Goal: Book appointment/travel/reservation

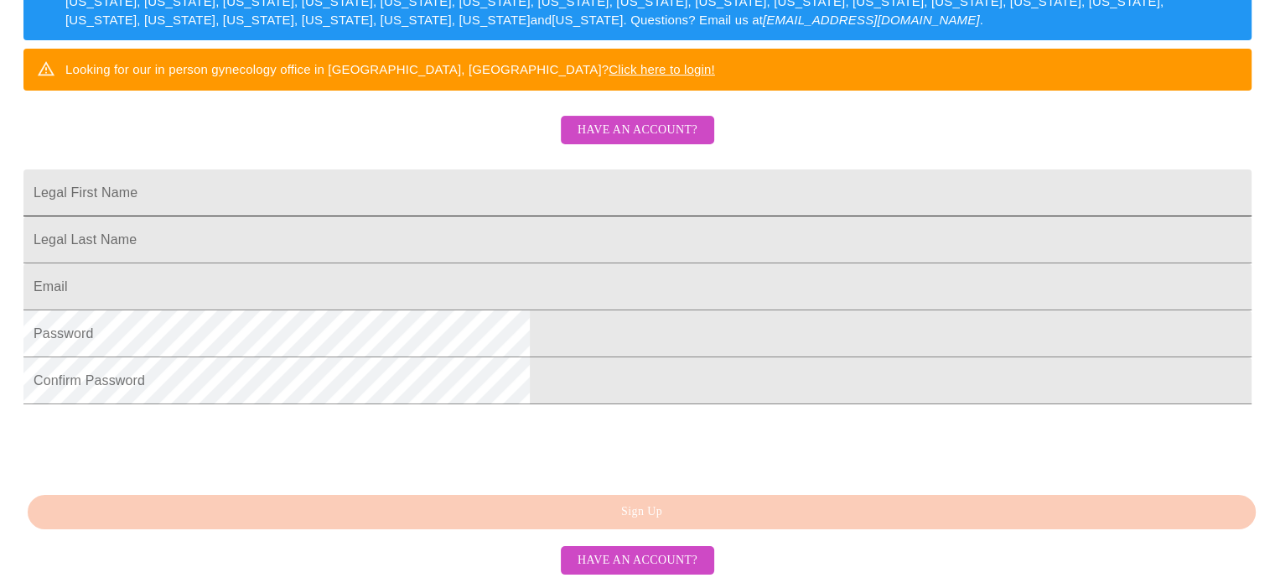
scroll to position [438, 0]
click at [420, 169] on input "Legal First Name" at bounding box center [637, 192] width 1228 height 47
type input "Lark"
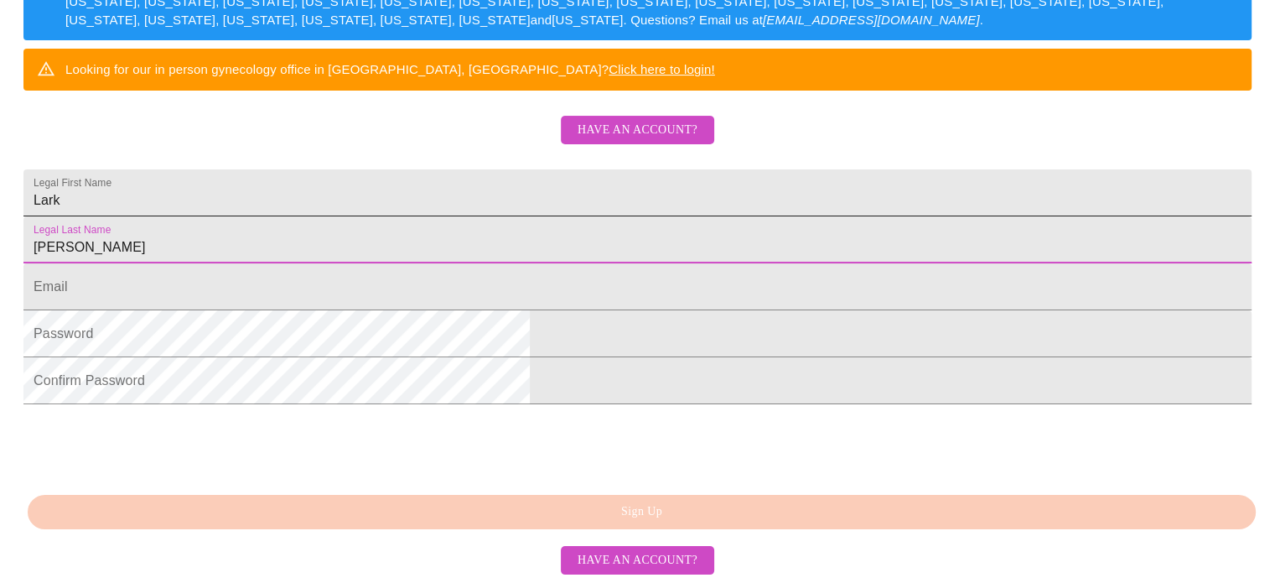
type input "[PERSON_NAME]"
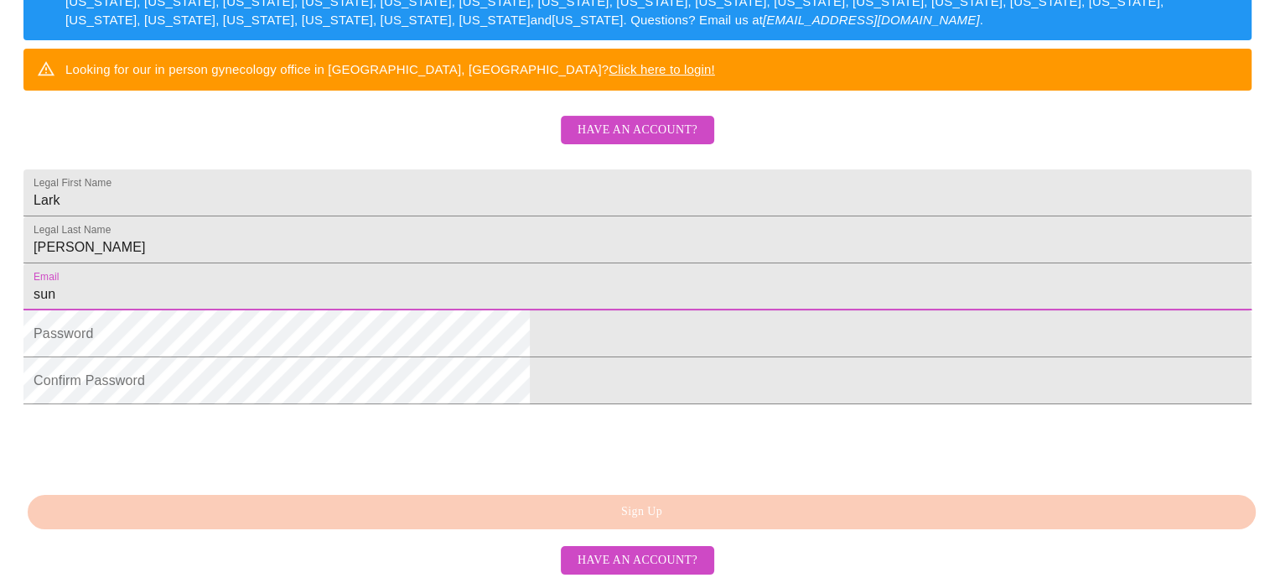
type input "[EMAIL_ADDRESS][DOMAIN_NAME]"
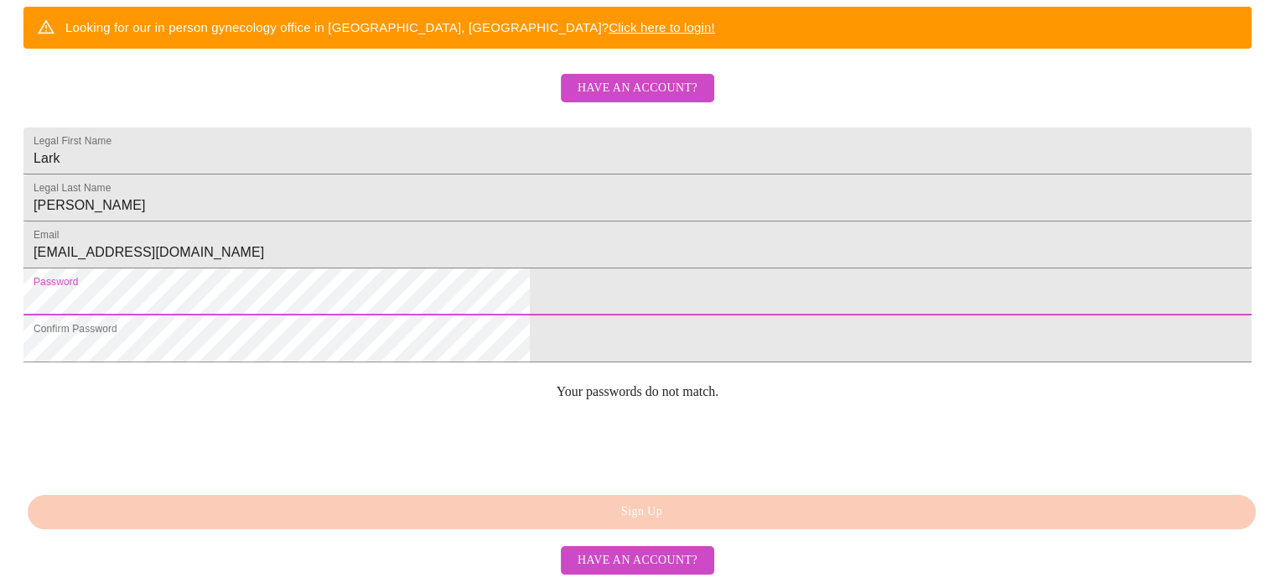
click at [191, 314] on html "MyMenopauseRx Sign Up Welcome! We are currently accepting virtual patients from…" at bounding box center [637, 5] width 1275 height 713
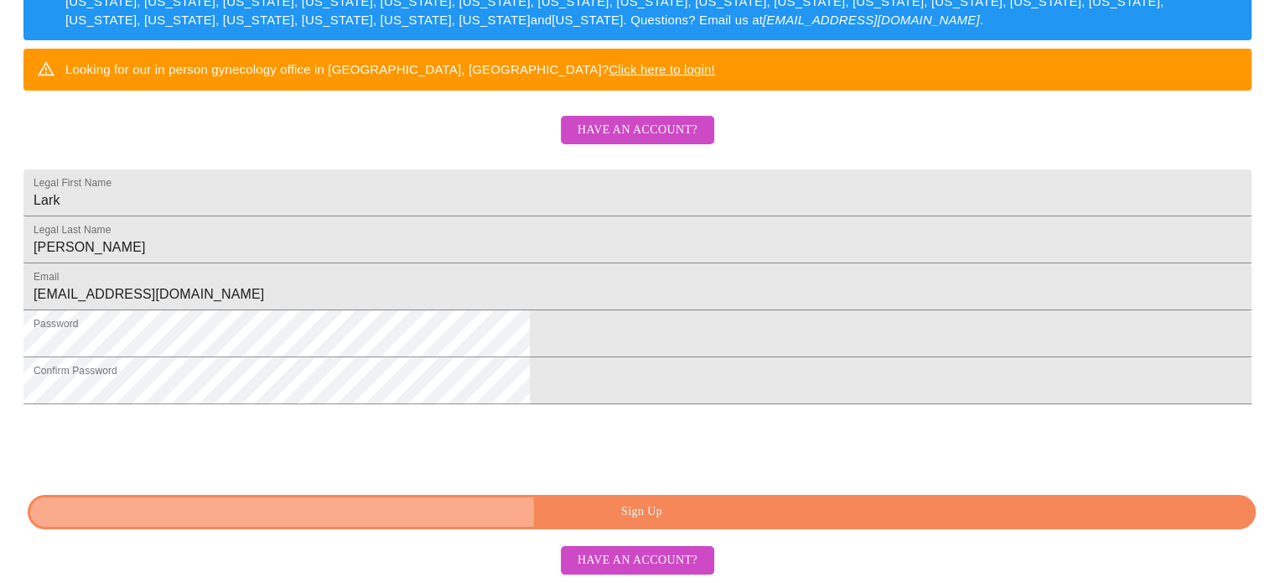
click at [639, 512] on span "Sign Up" at bounding box center [642, 511] width 1190 height 21
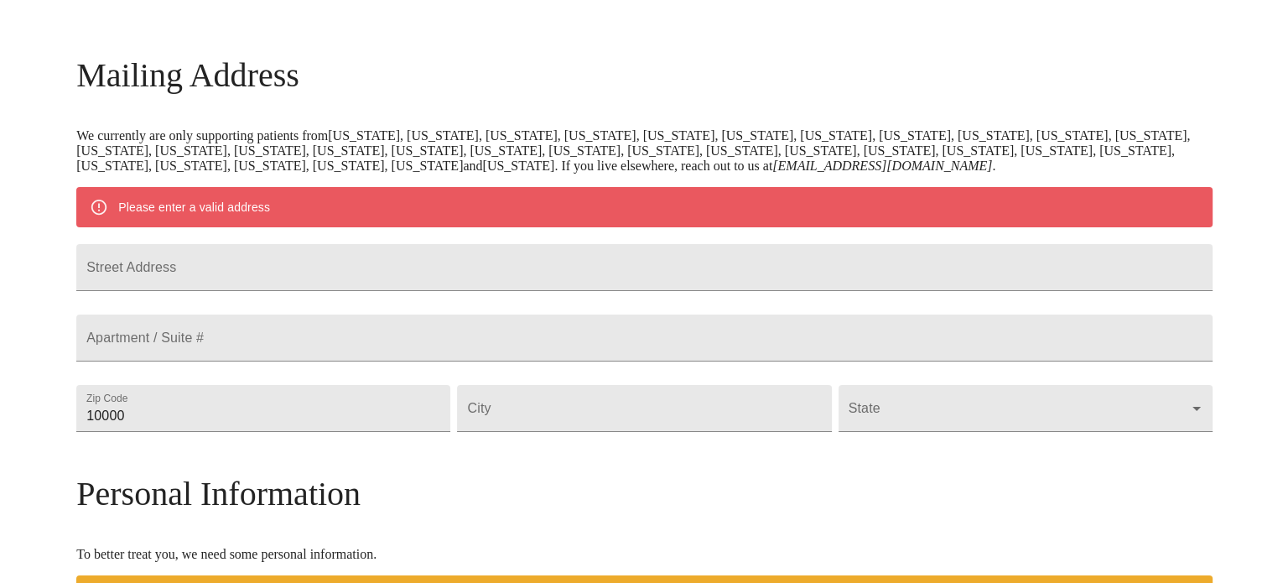
scroll to position [252, 0]
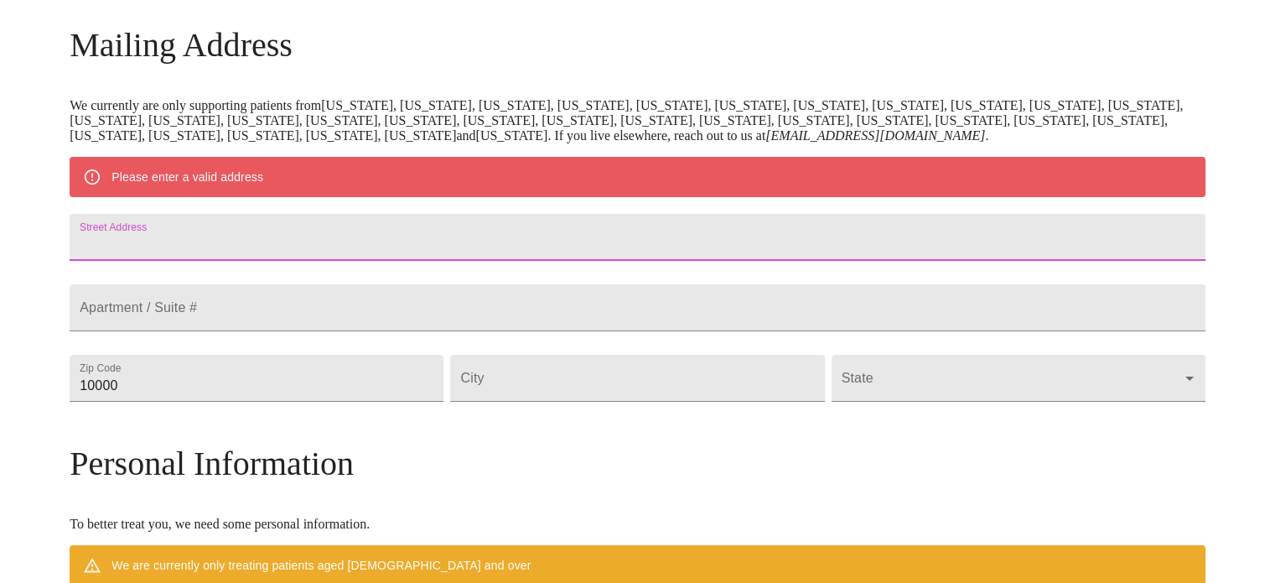
click at [338, 251] on input "Street Address" at bounding box center [638, 237] width 1136 height 47
type input "[STREET_ADDRESS]"
type input "98021"
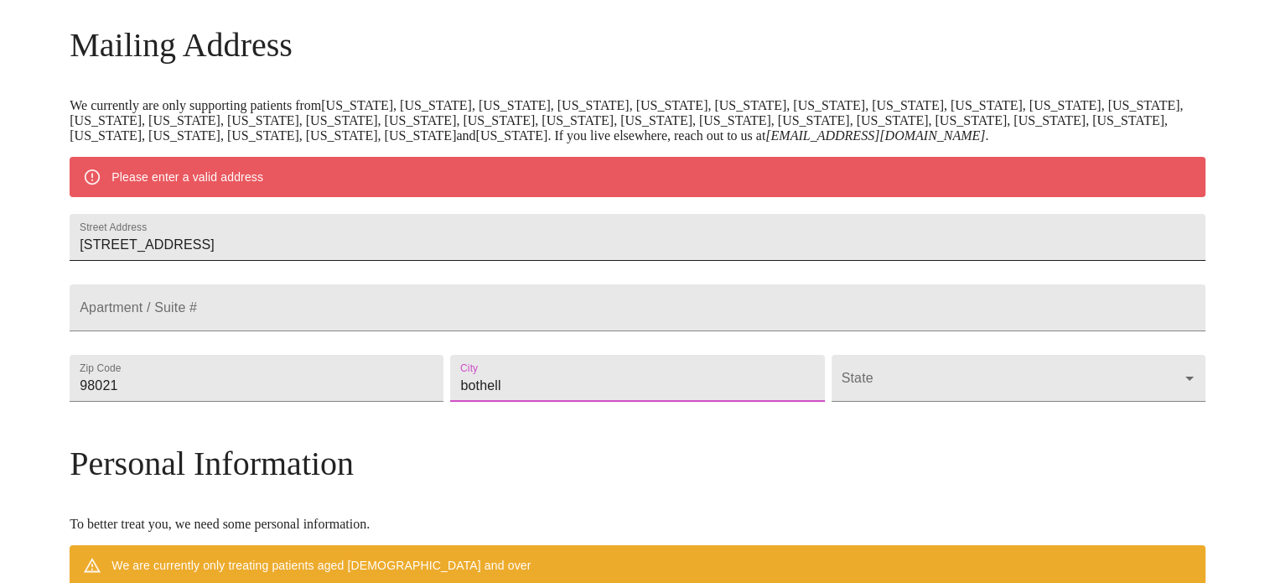
type input "bothell"
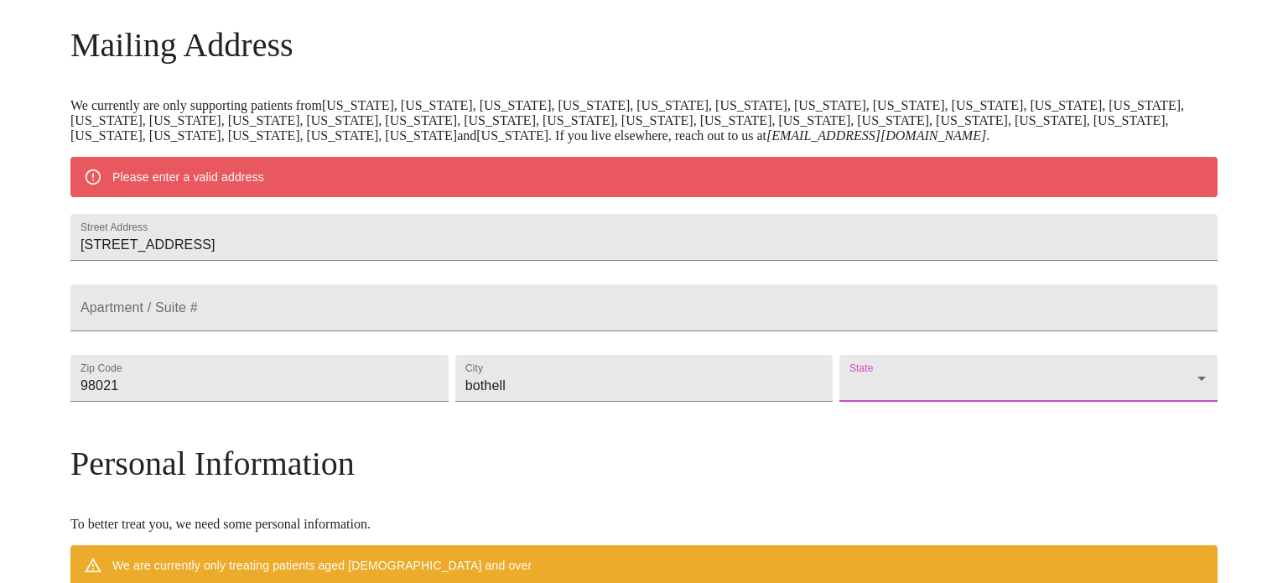
click at [1053, 422] on body "MyMenopauseRx Welcome to MyMenopauseRx Since it's your first time here, you'll …" at bounding box center [644, 408] width 1274 height 1307
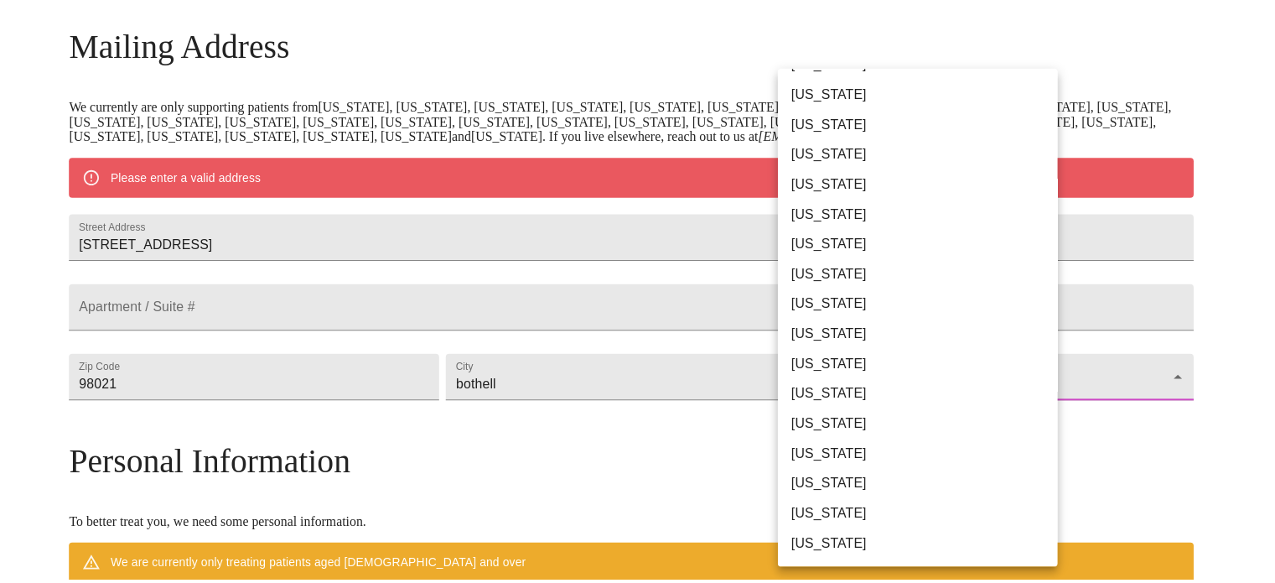
scroll to position [1020, 0]
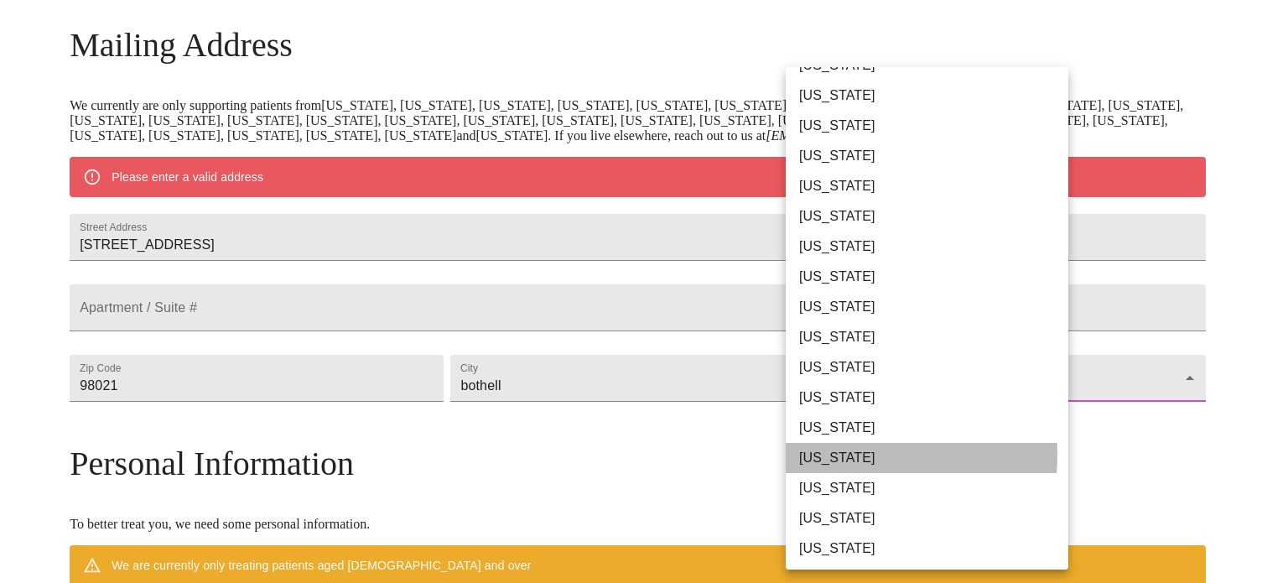
click at [823, 453] on li "[US_STATE]" at bounding box center [933, 458] width 295 height 30
type input "[US_STATE]"
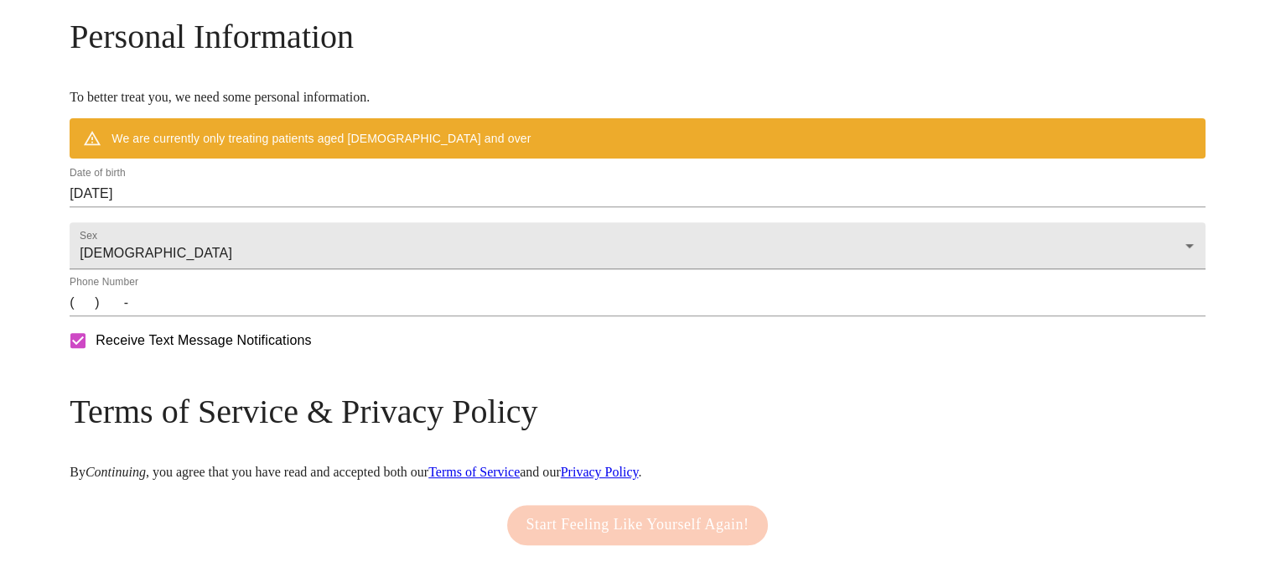
scroll to position [671, 0]
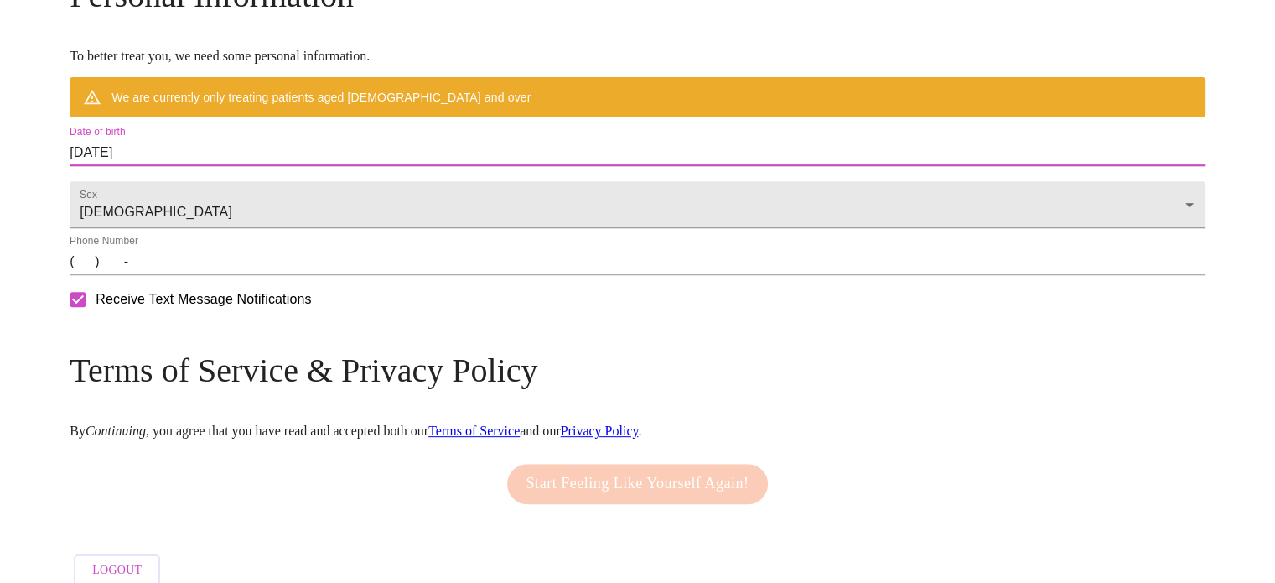
drag, startPoint x: 286, startPoint y: 180, endPoint x: 159, endPoint y: 180, distance: 126.6
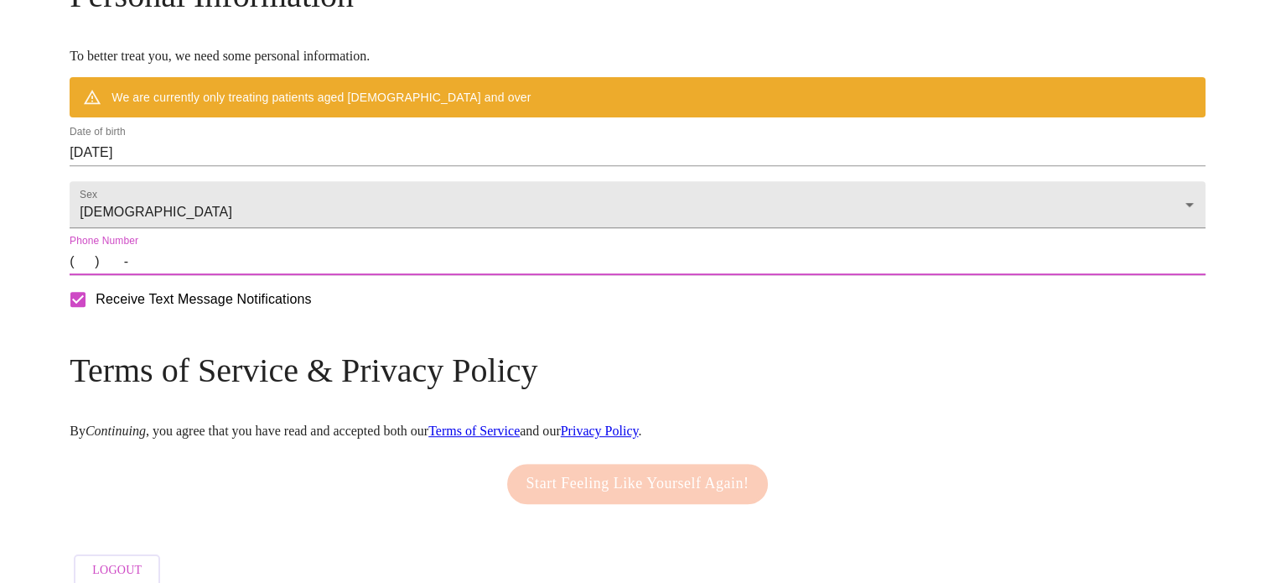
click at [221, 275] on input "(   )    -" at bounding box center [638, 261] width 1136 height 27
type input "[PHONE_NUMBER]"
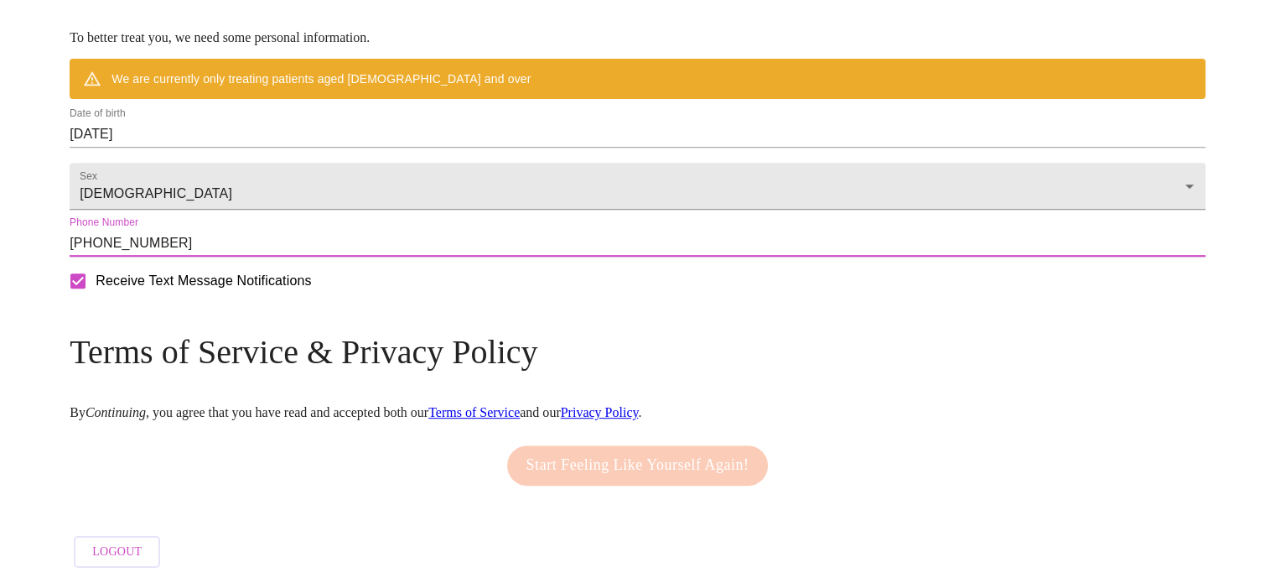
scroll to position [734, 0]
click at [419, 359] on h3 "Terms of Service & Privacy Policy" at bounding box center [638, 351] width 1136 height 39
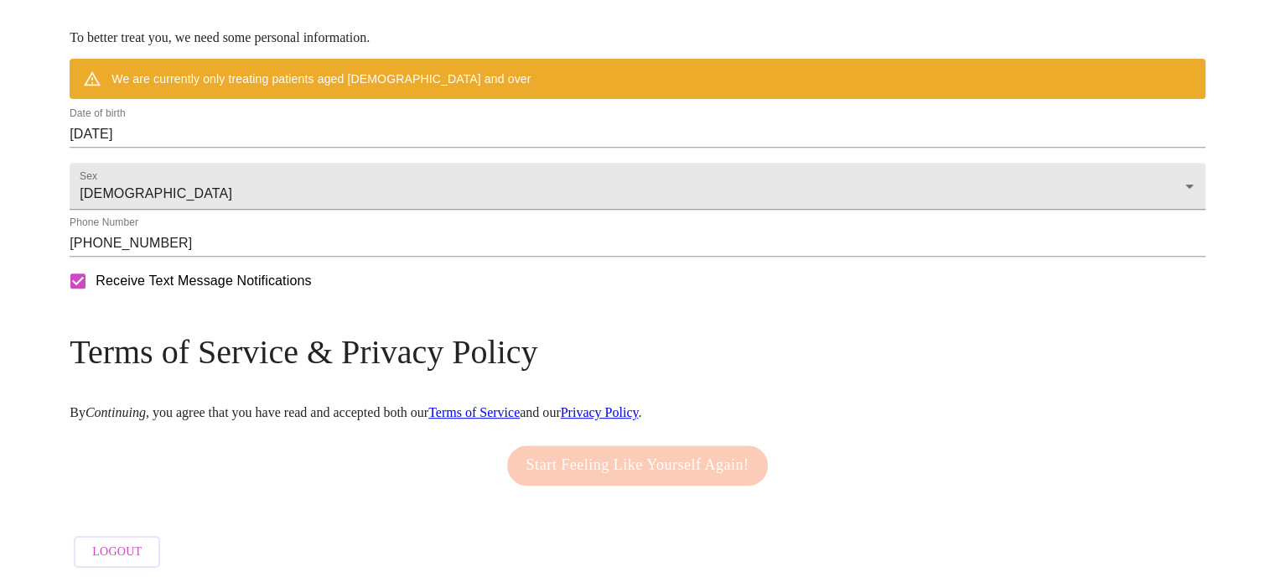
click at [833, 413] on div "Mailing Address We currently are only supporting patients from [US_STATE], [US_…" at bounding box center [638, 81] width 1136 height 989
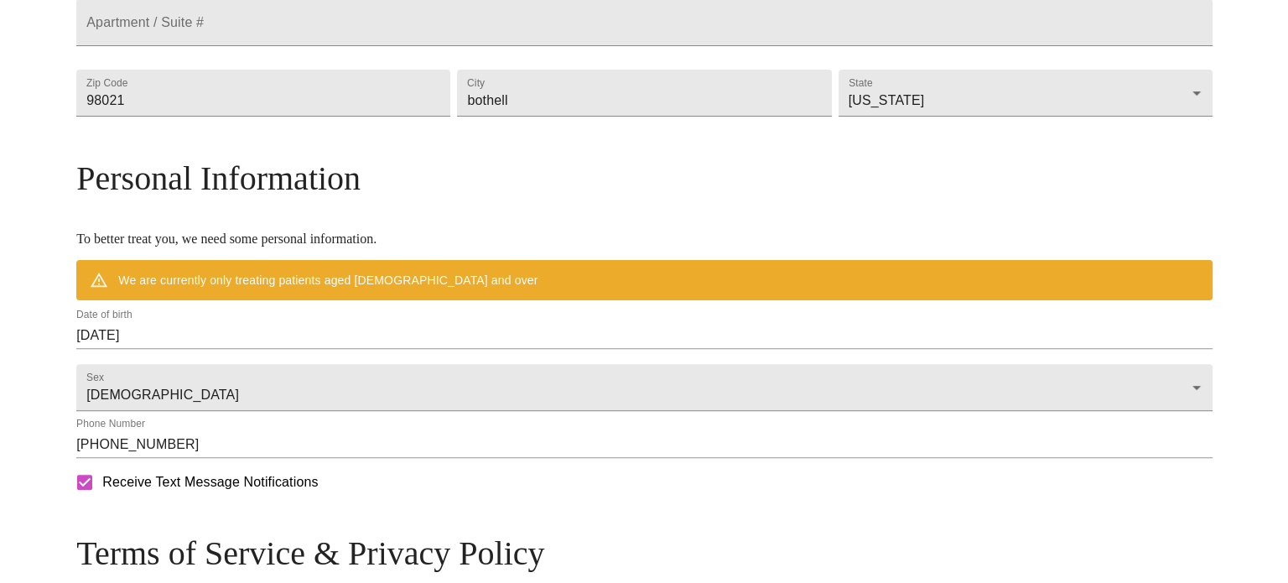
scroll to position [483, 0]
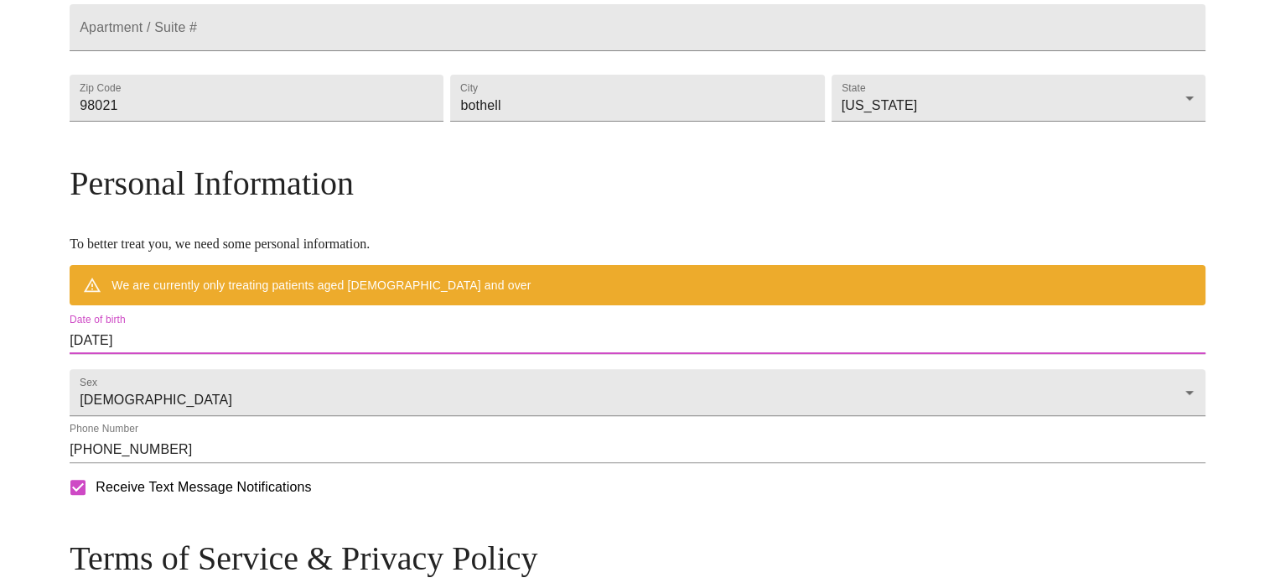
drag, startPoint x: 287, startPoint y: 378, endPoint x: 171, endPoint y: 378, distance: 115.7
click at [171, 378] on div "MyMenopauseRx Welcome to MyMenopauseRx Since it's your first time here, you'll …" at bounding box center [638, 153] width 1136 height 1258
click at [295, 354] on input "[DATE]" at bounding box center [638, 340] width 1136 height 27
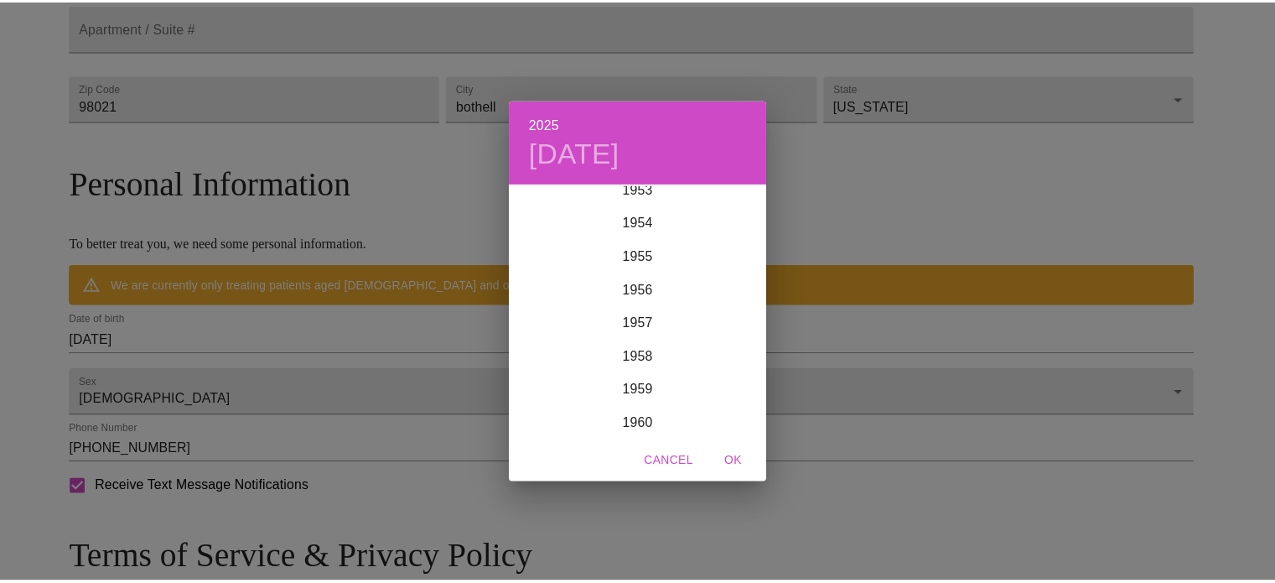
scroll to position [1861, 0]
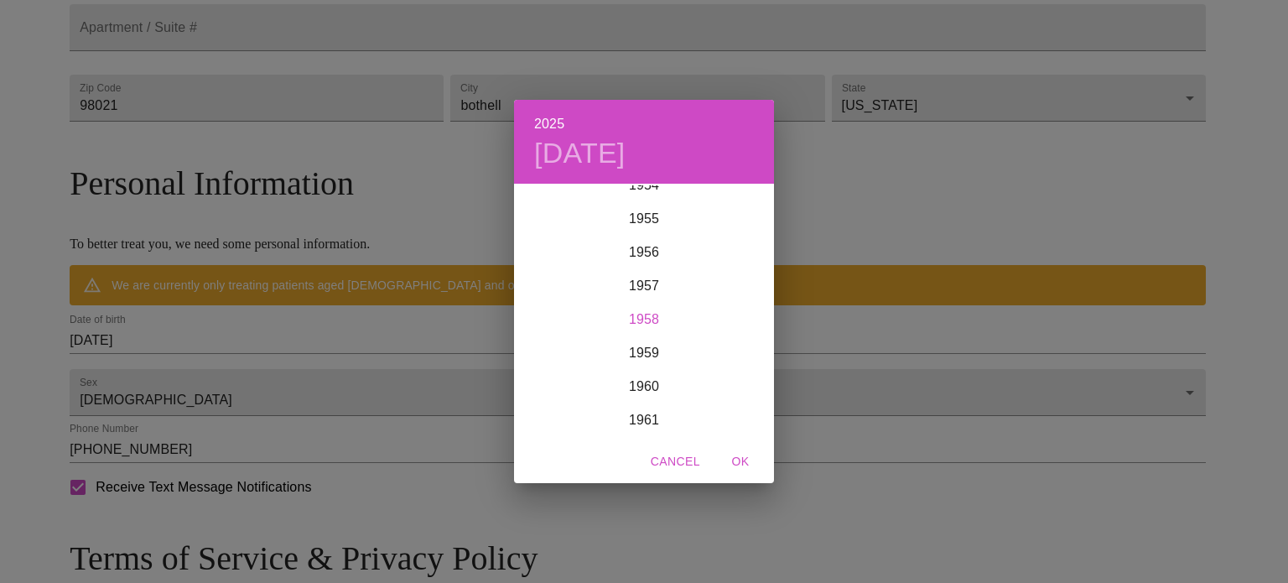
click at [638, 319] on div "1958" at bounding box center [644, 320] width 260 height 34
click at [722, 402] on div "Dec" at bounding box center [731, 405] width 86 height 63
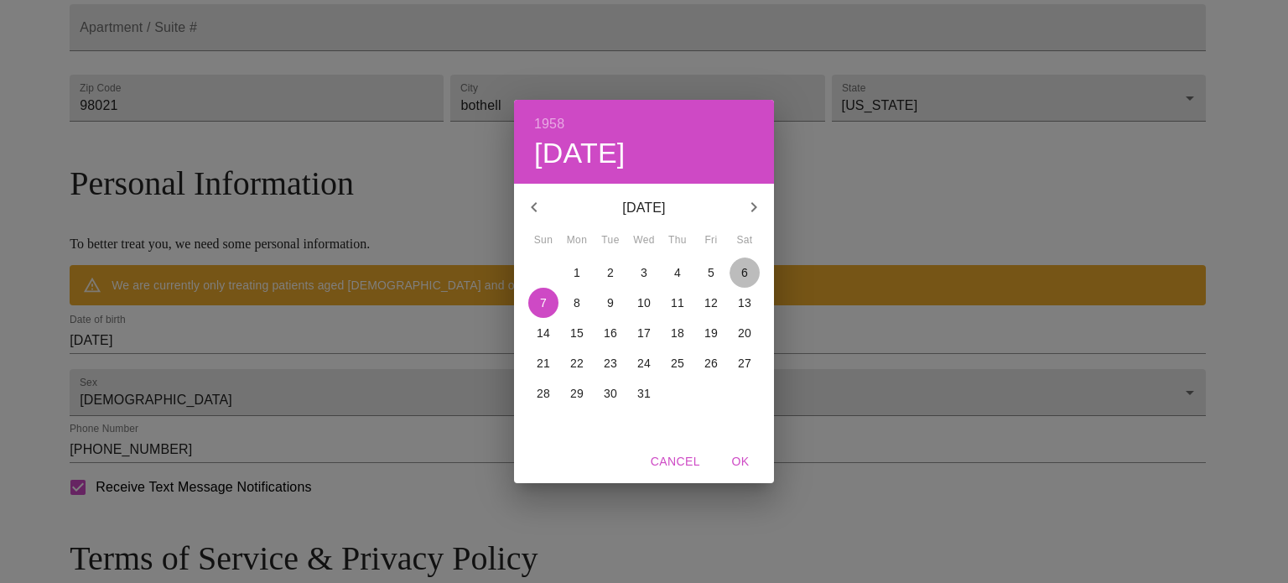
click at [741, 272] on p "6" at bounding box center [744, 272] width 7 height 17
click at [731, 452] on span "OK" at bounding box center [740, 461] width 40 height 21
type input "[DATE]"
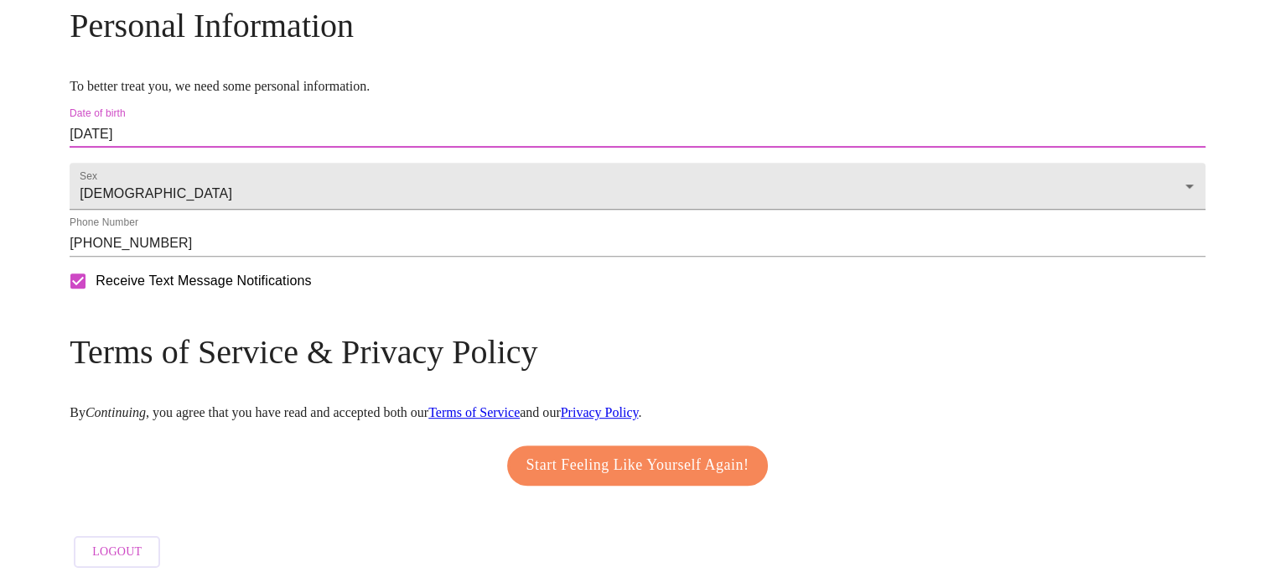
scroll to position [687, 0]
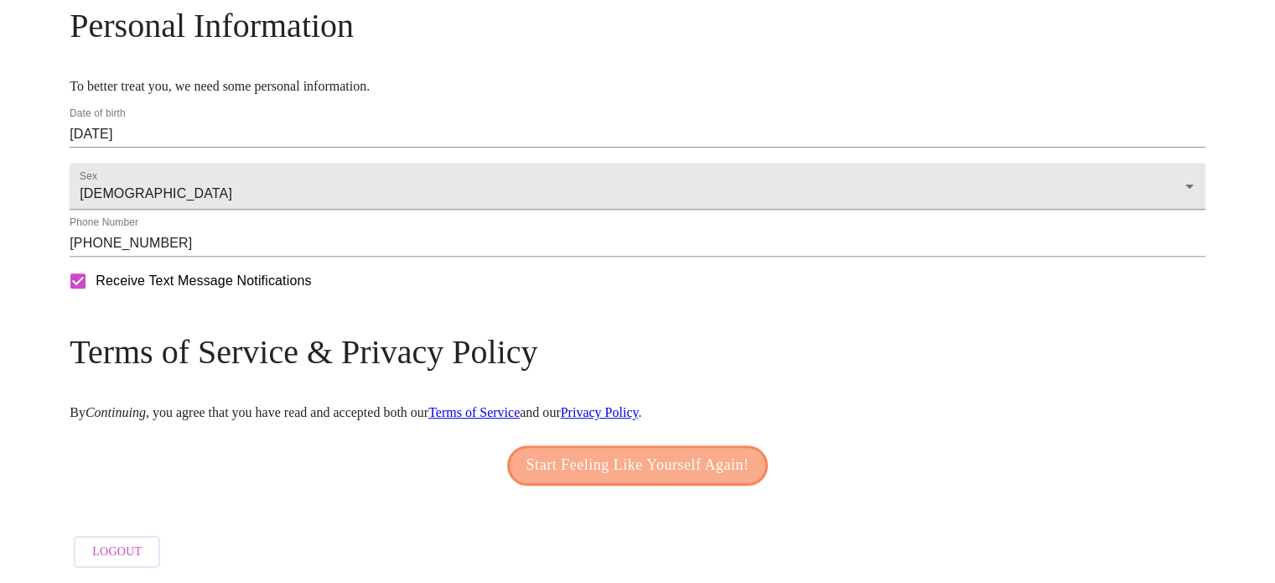
click at [625, 459] on span "Start Feeling Like Yourself Again!" at bounding box center [638, 465] width 223 height 27
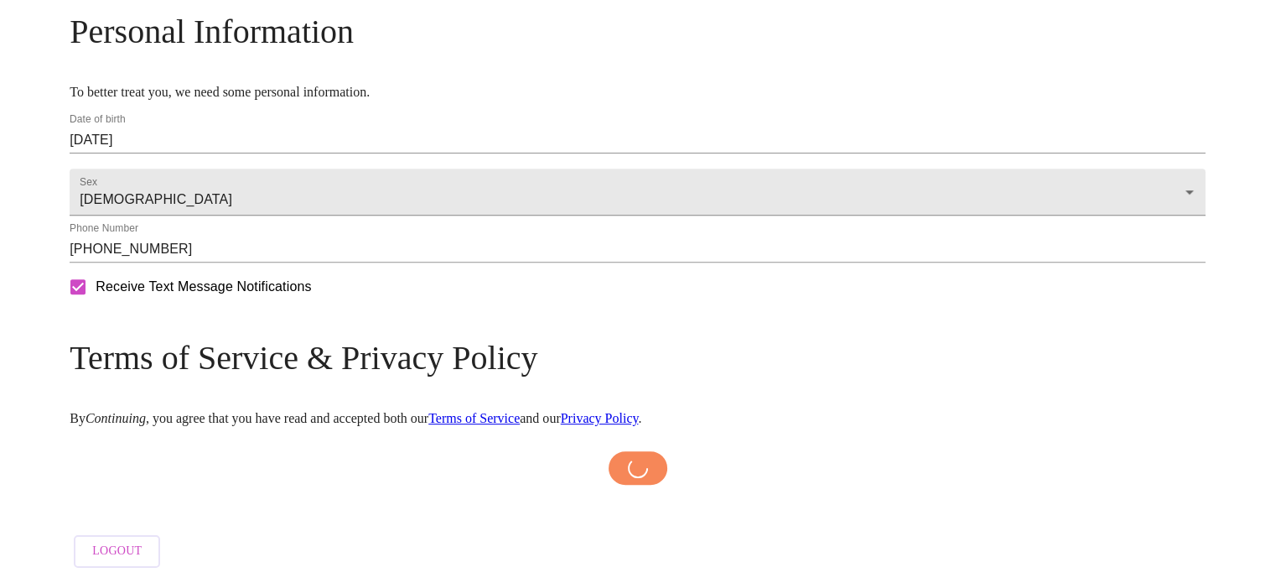
scroll to position [680, 0]
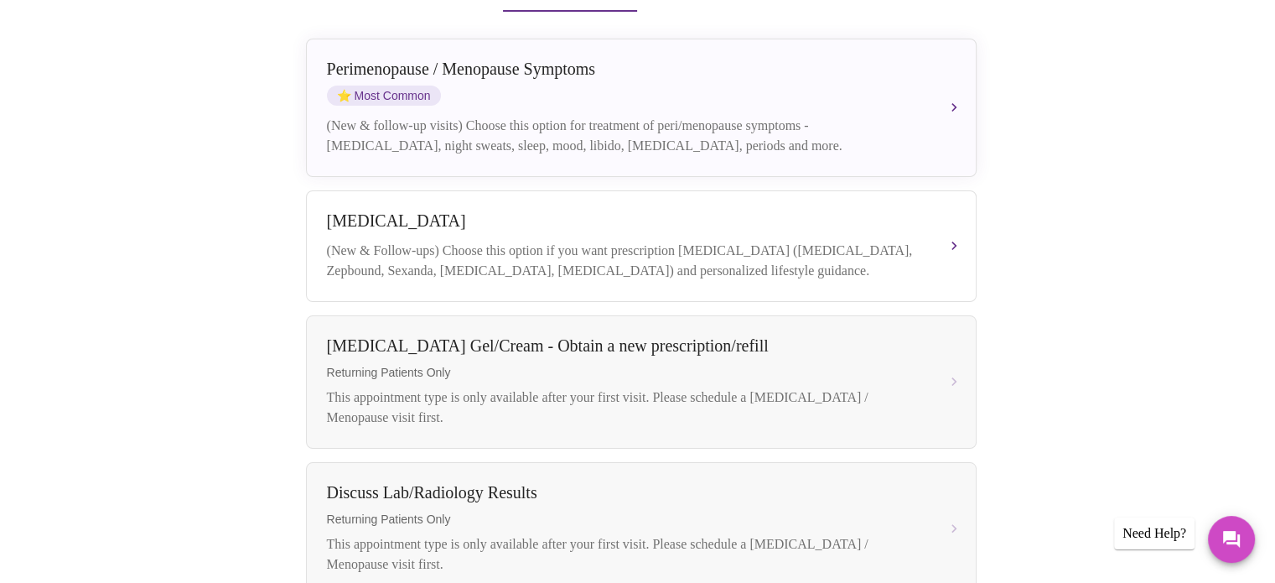
scroll to position [353, 0]
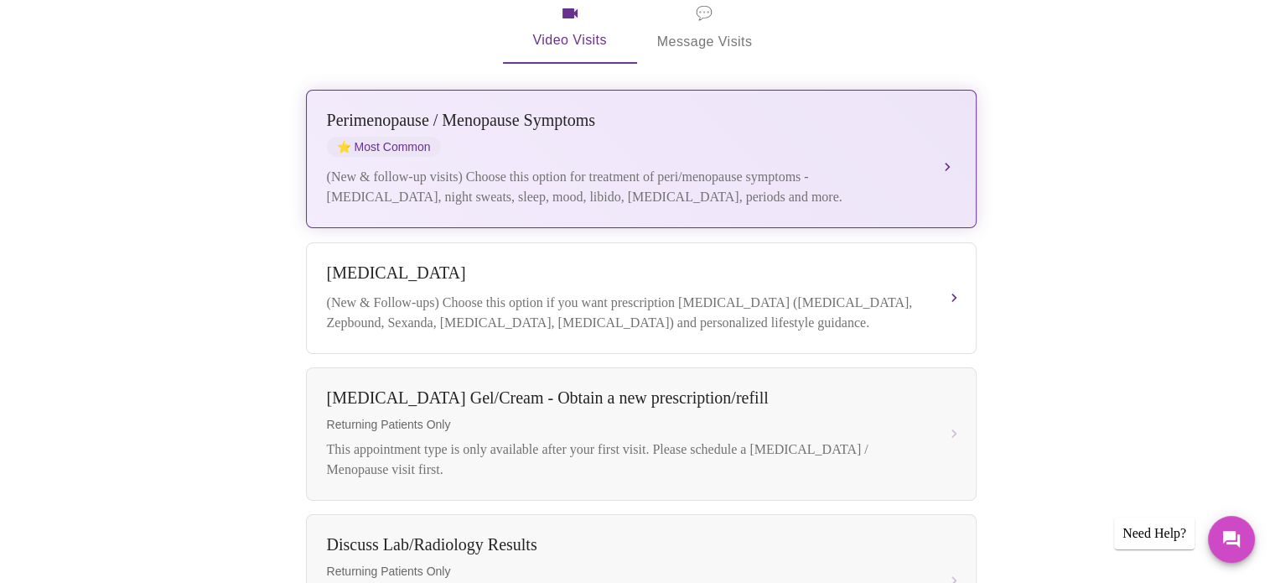
click at [751, 167] on div "(New & follow-up visits) Choose this option for treatment of peri/menopause sym…" at bounding box center [624, 187] width 595 height 40
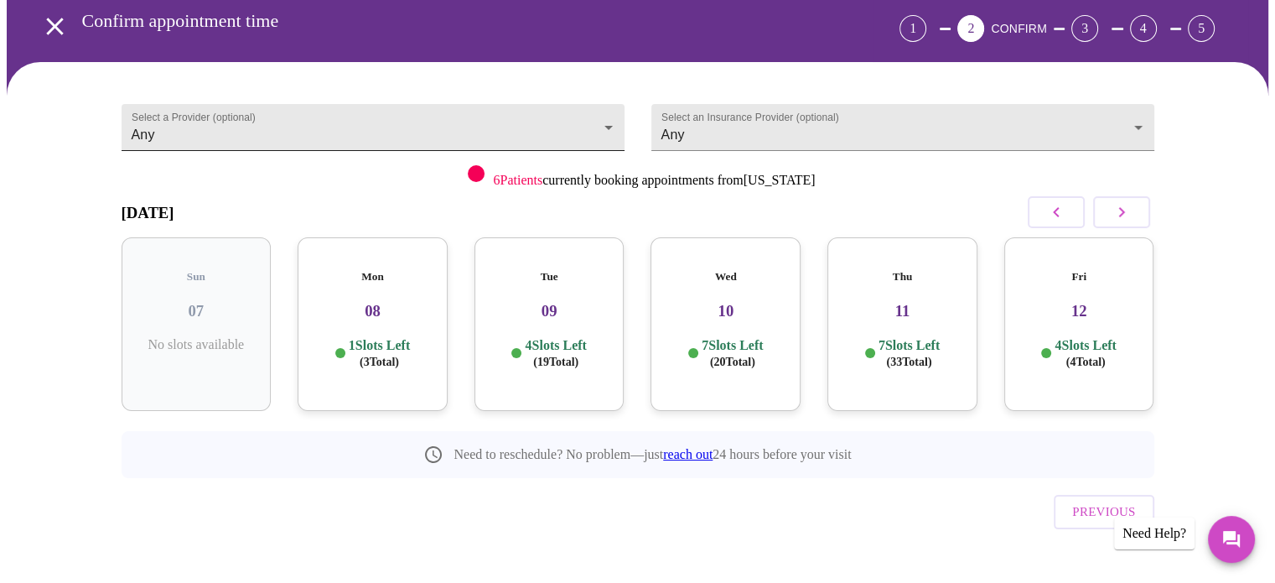
click at [443, 106] on body "MyMenopauseRx Appointments Messaging Labs Uploads Medications Community Refer a…" at bounding box center [638, 272] width 1262 height 681
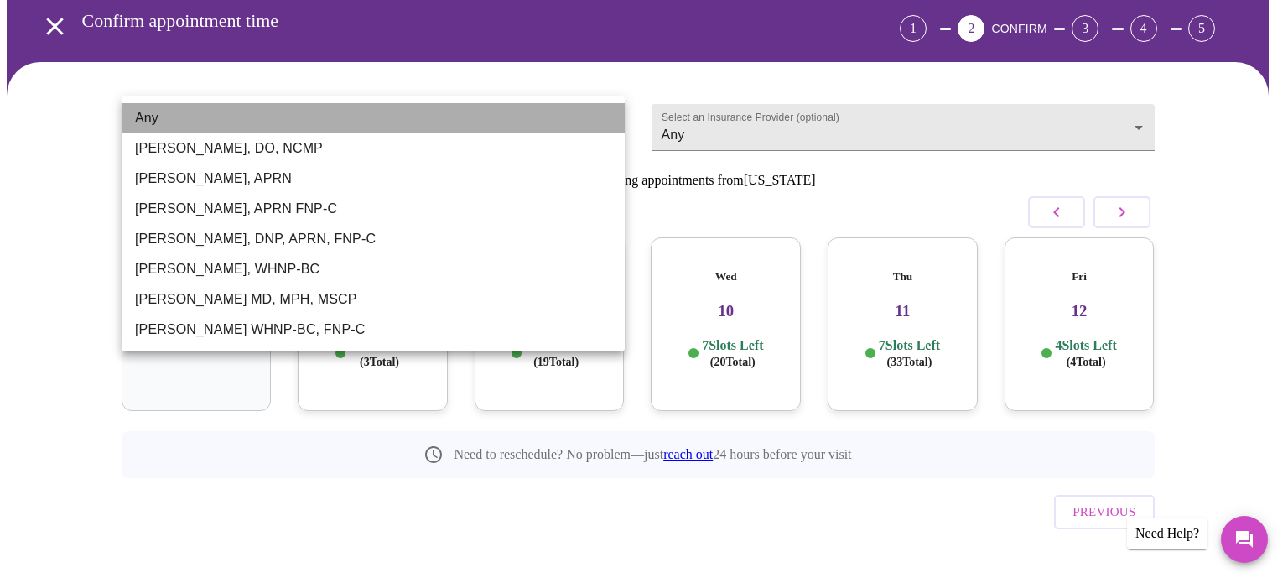
click at [444, 106] on li "Any" at bounding box center [373, 118] width 503 height 30
